Goal: Information Seeking & Learning: Learn about a topic

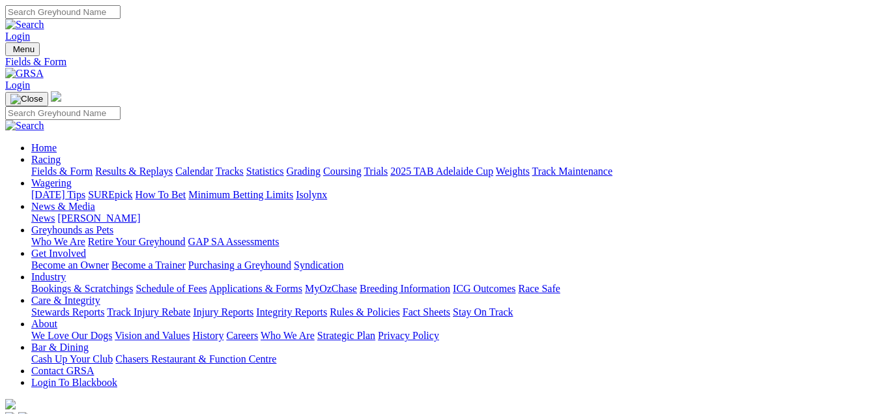
select select "[GEOGRAPHIC_DATA]"
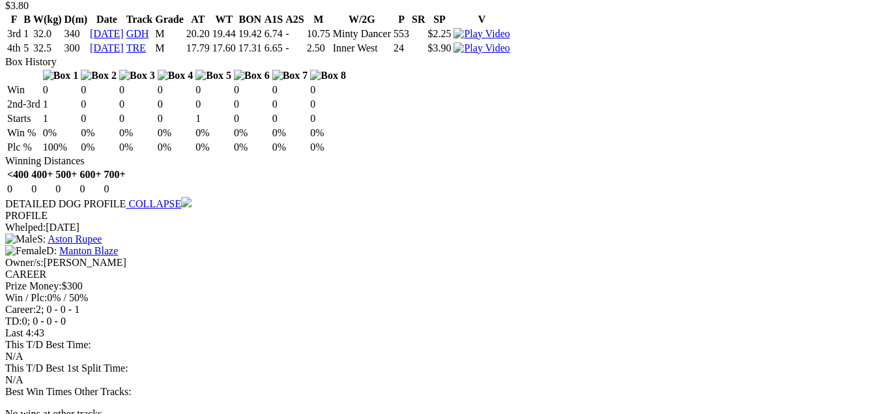
scroll to position [2270, 0]
